Goal: Information Seeking & Learning: Learn about a topic

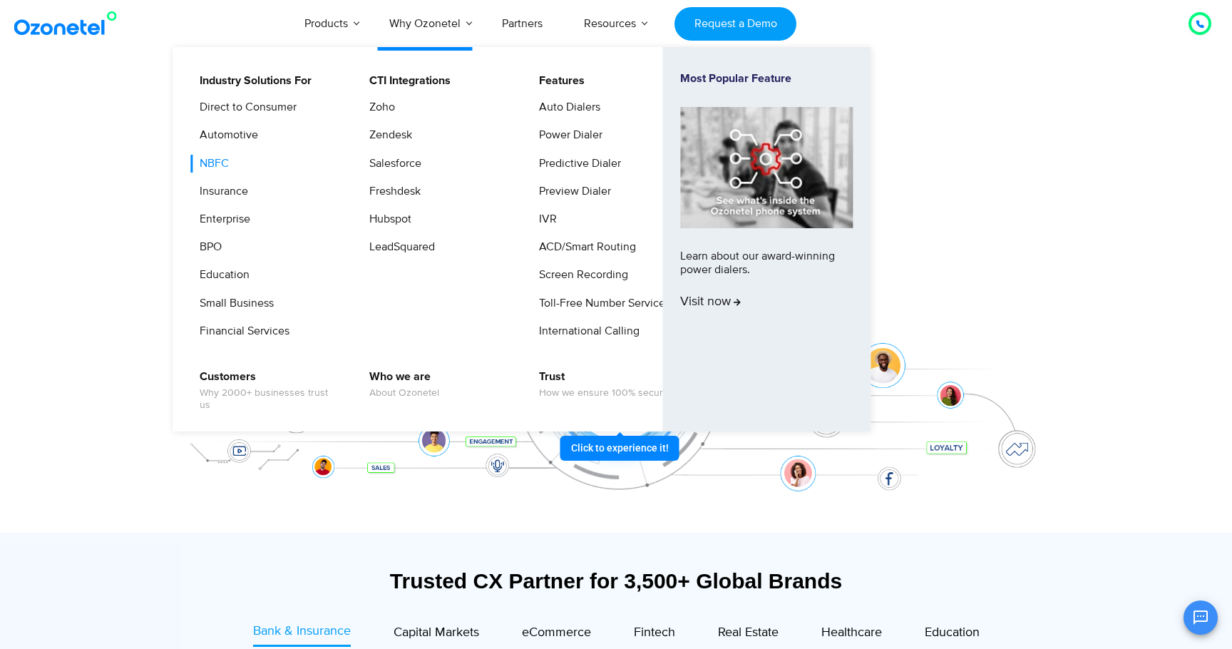
click at [209, 156] on link "NBFC" at bounding box center [210, 164] width 41 height 18
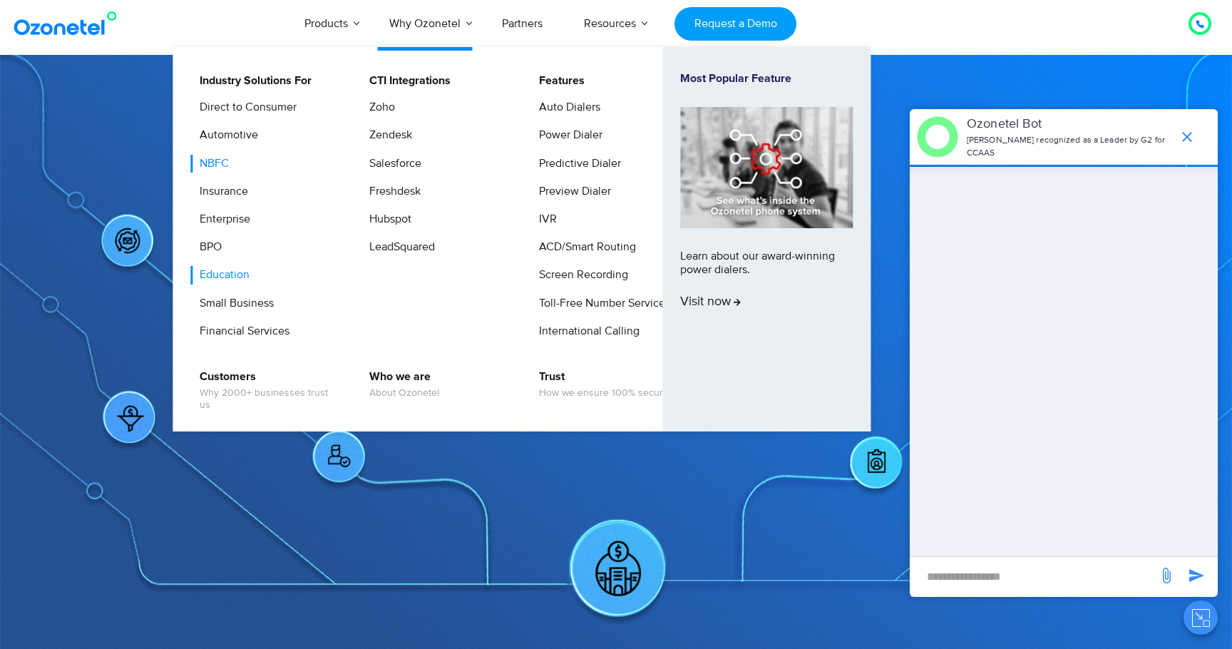
click at [223, 275] on link "Education" at bounding box center [220, 275] width 61 height 18
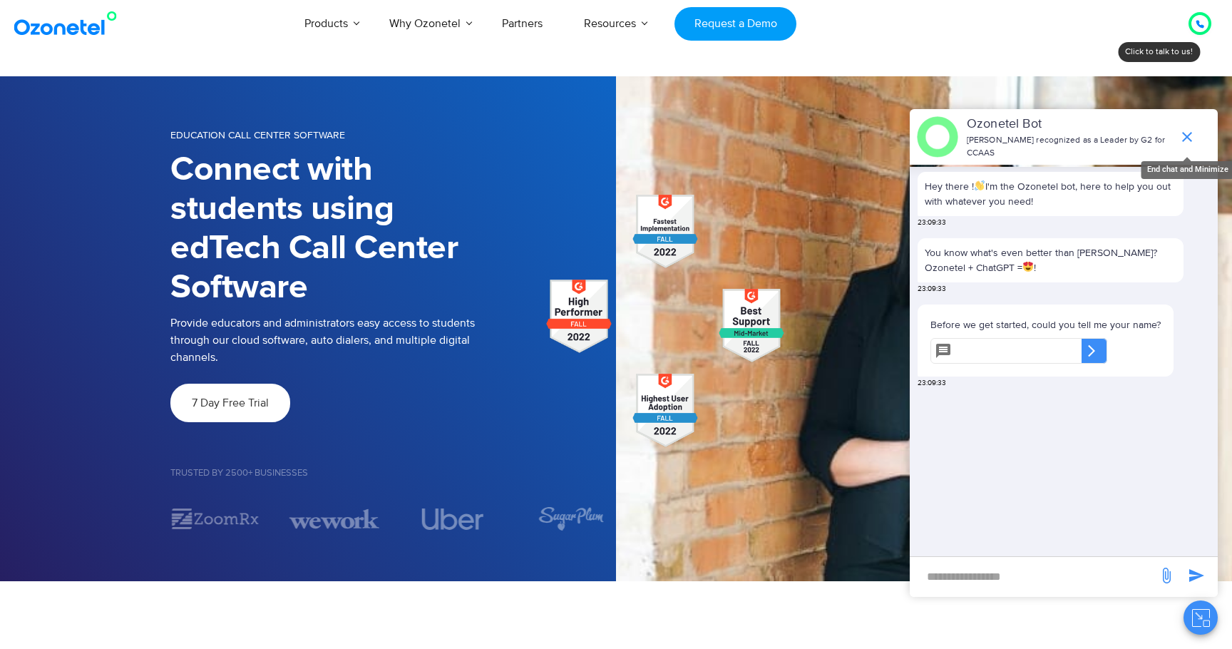
click at [1193, 133] on icon "end chat or minimize" at bounding box center [1187, 136] width 17 height 17
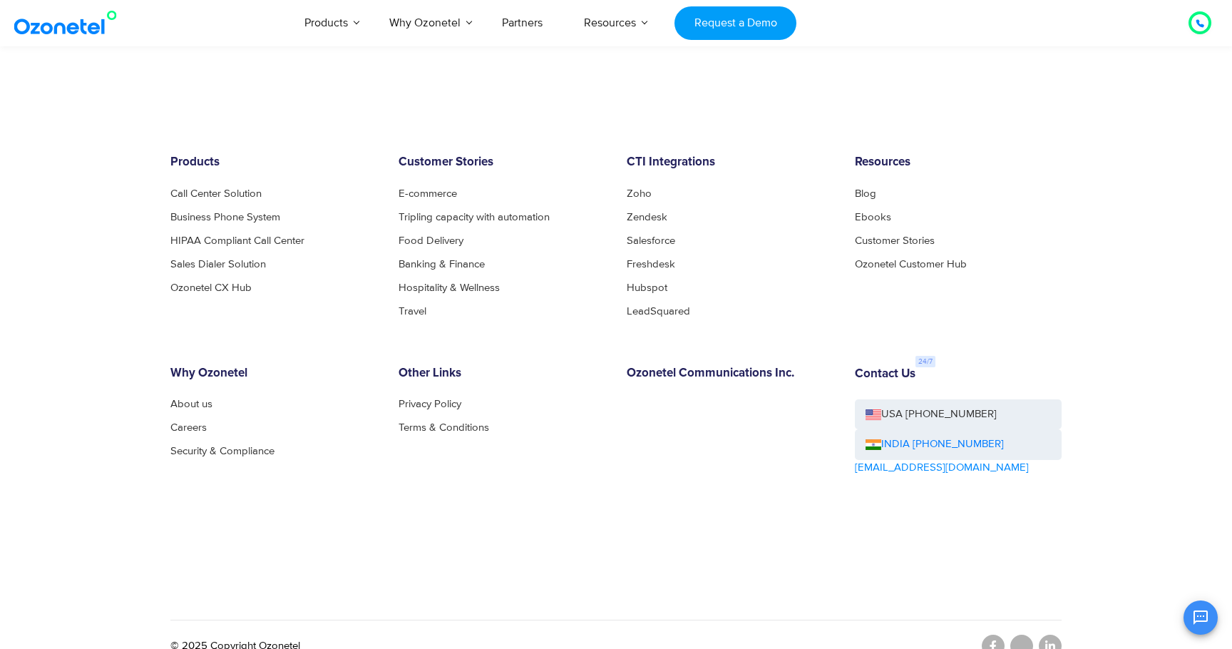
scroll to position [3903, 0]
